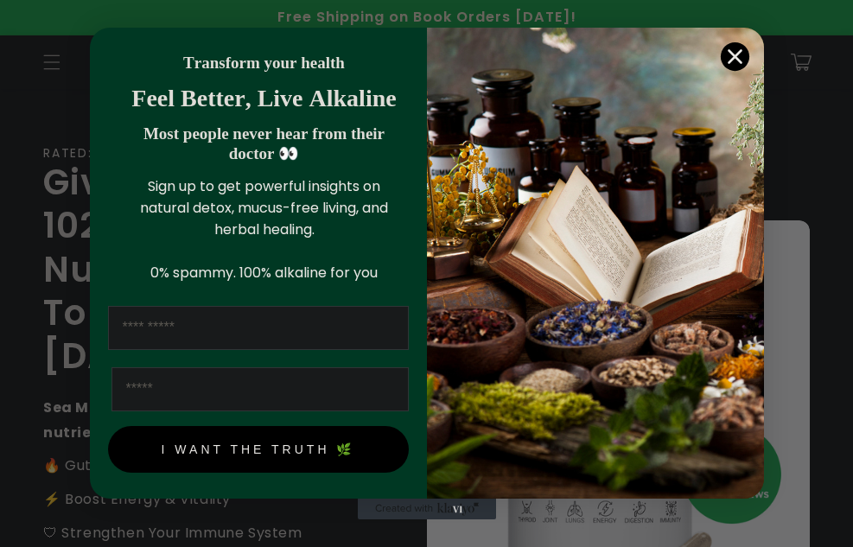
click at [734, 53] on circle "Close dialog" at bounding box center [734, 56] width 29 height 29
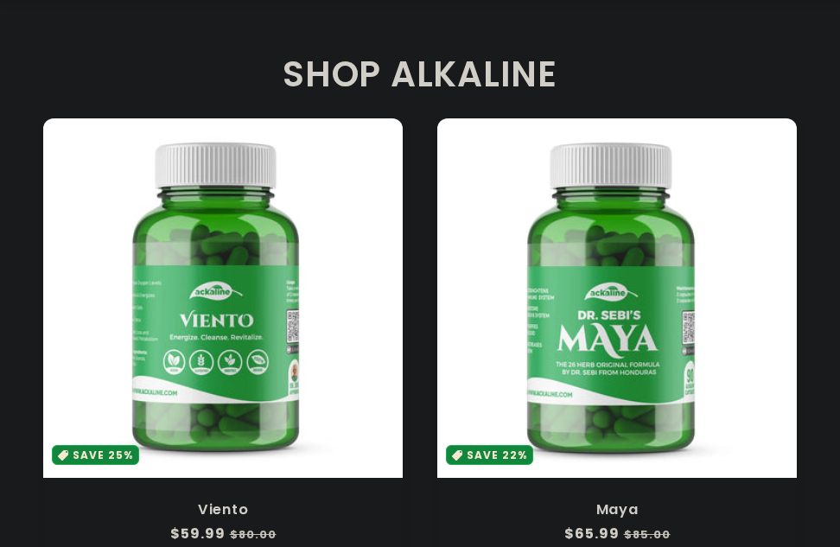
scroll to position [778, 0]
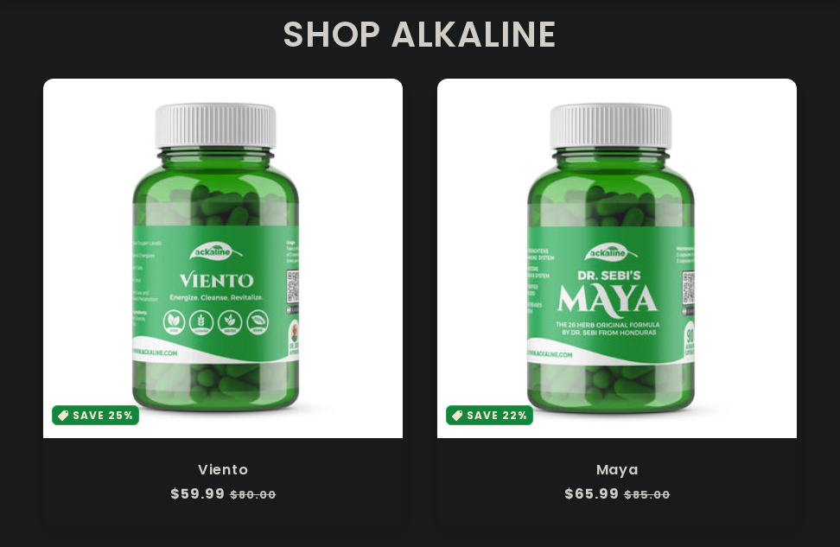
click at [551, 462] on link "Maya" at bounding box center [617, 470] width 325 height 17
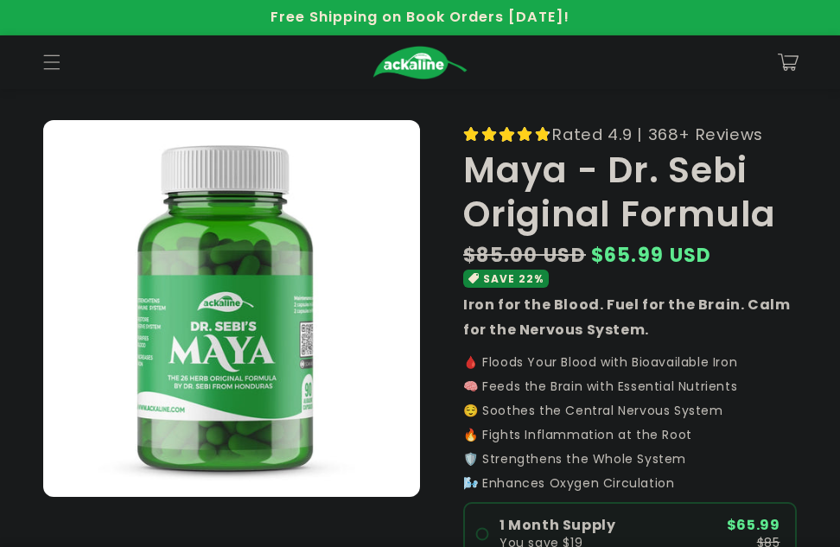
scroll to position [432, 0]
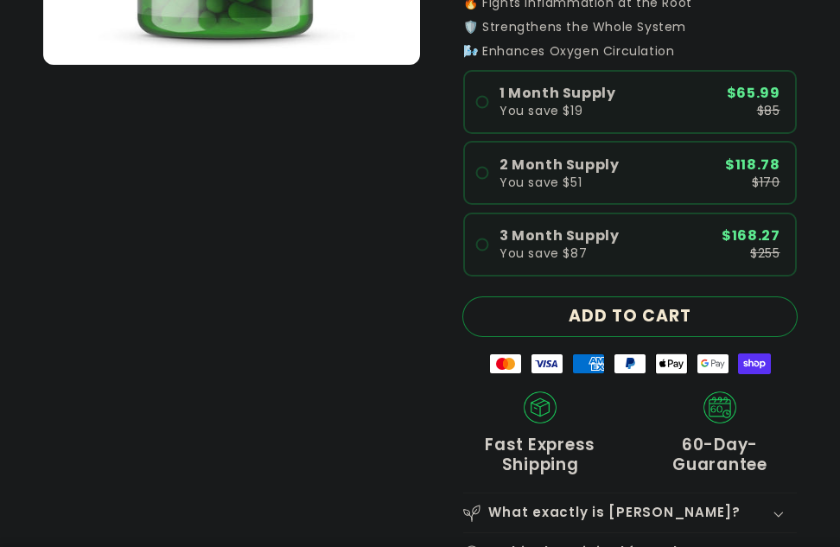
click at [645, 316] on button "ADD TO CART" at bounding box center [630, 316] width 334 height 39
